Goal: Navigation & Orientation: Find specific page/section

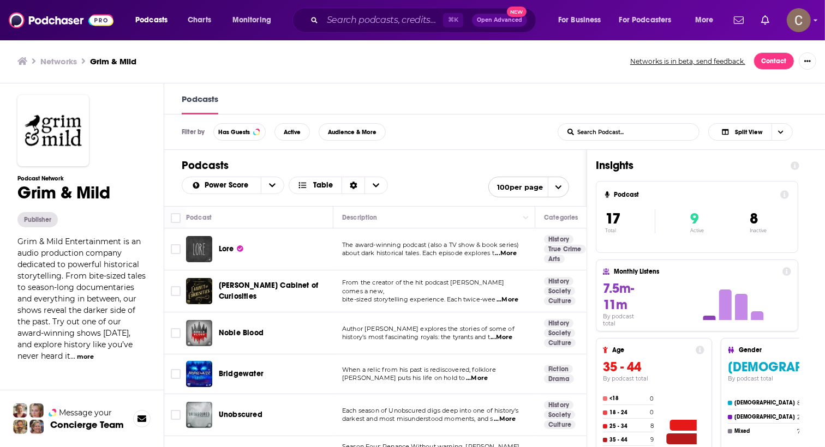
click at [77, 359] on button "more" at bounding box center [85, 356] width 17 height 9
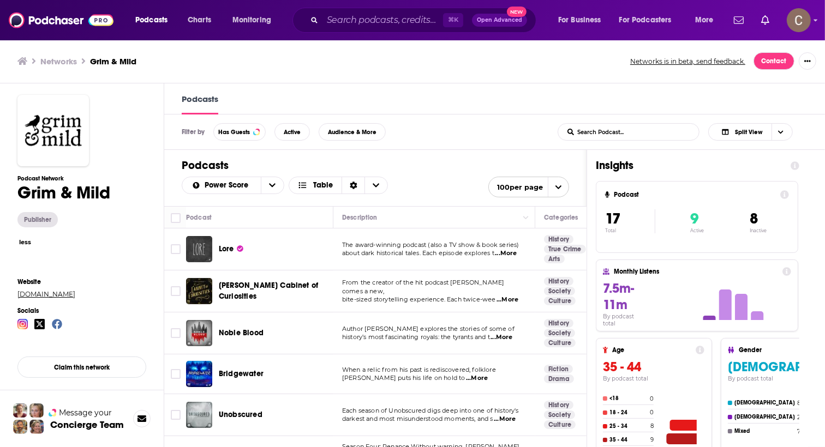
click at [76, 294] on link "[DOMAIN_NAME]" at bounding box center [81, 294] width 129 height 8
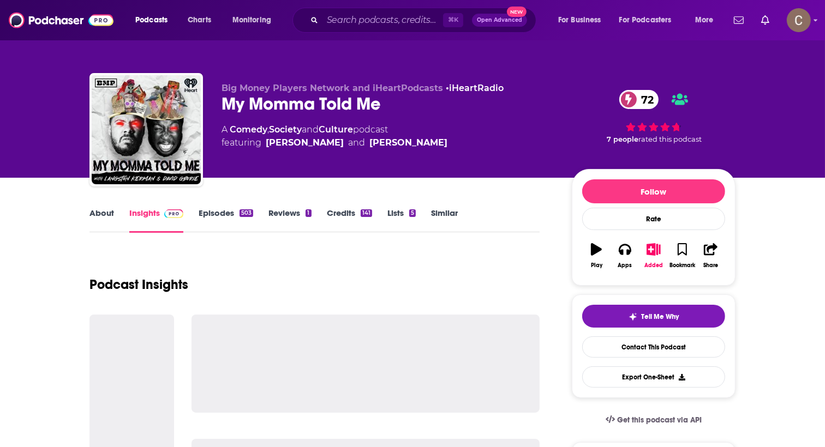
click at [219, 223] on link "Episodes 503" at bounding box center [226, 220] width 55 height 25
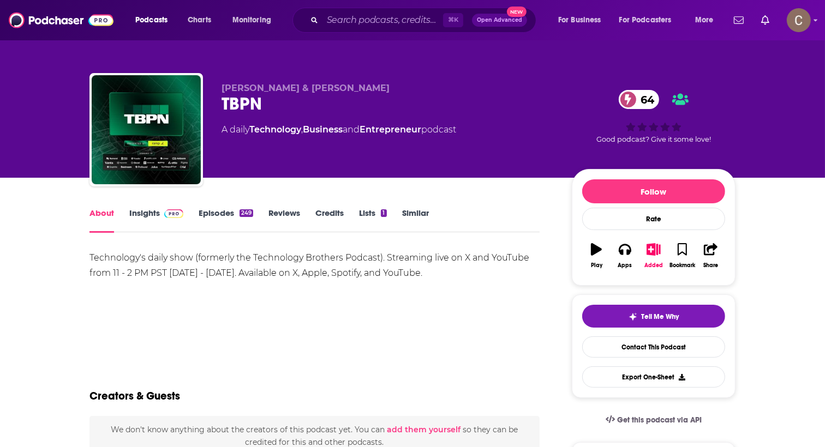
click at [250, 103] on div "TBPN 64" at bounding box center [388, 103] width 333 height 21
copy h1 "TBPN"
